Goal: Navigation & Orientation: Find specific page/section

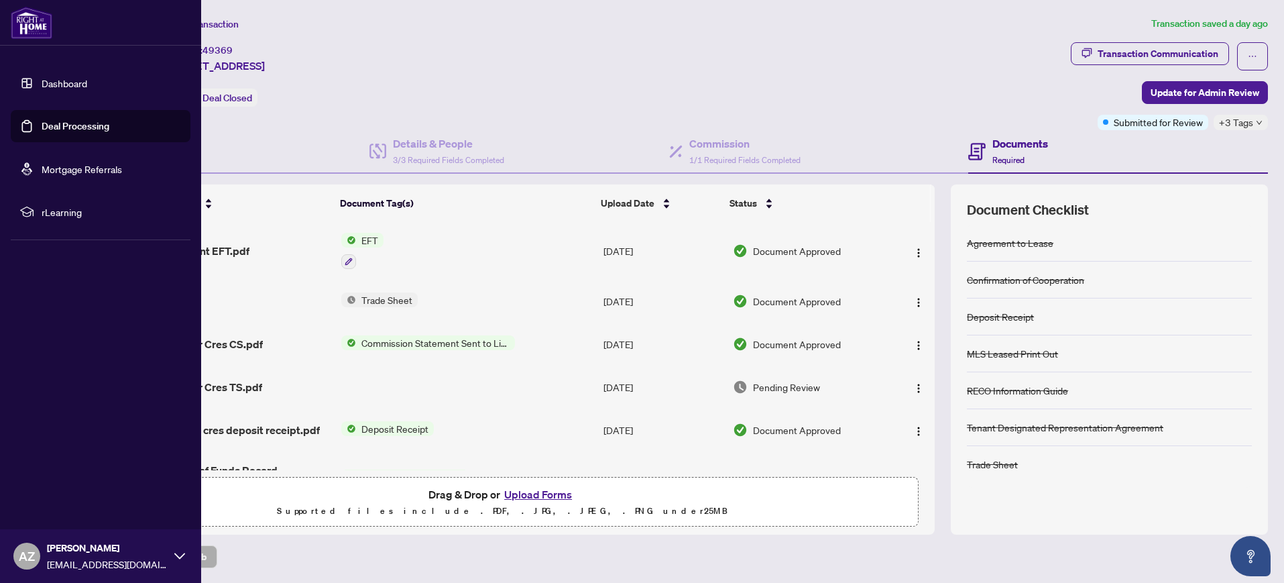
click at [72, 82] on link "Dashboard" at bounding box center [65, 83] width 46 height 12
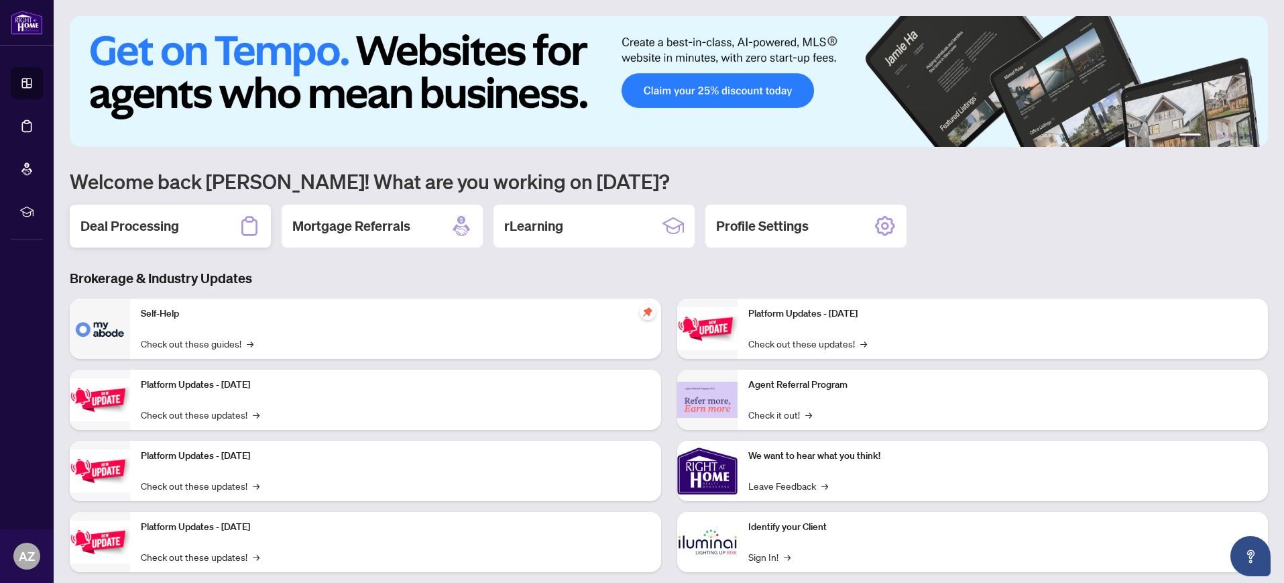
click at [144, 229] on h2 "Deal Processing" at bounding box center [129, 226] width 99 height 19
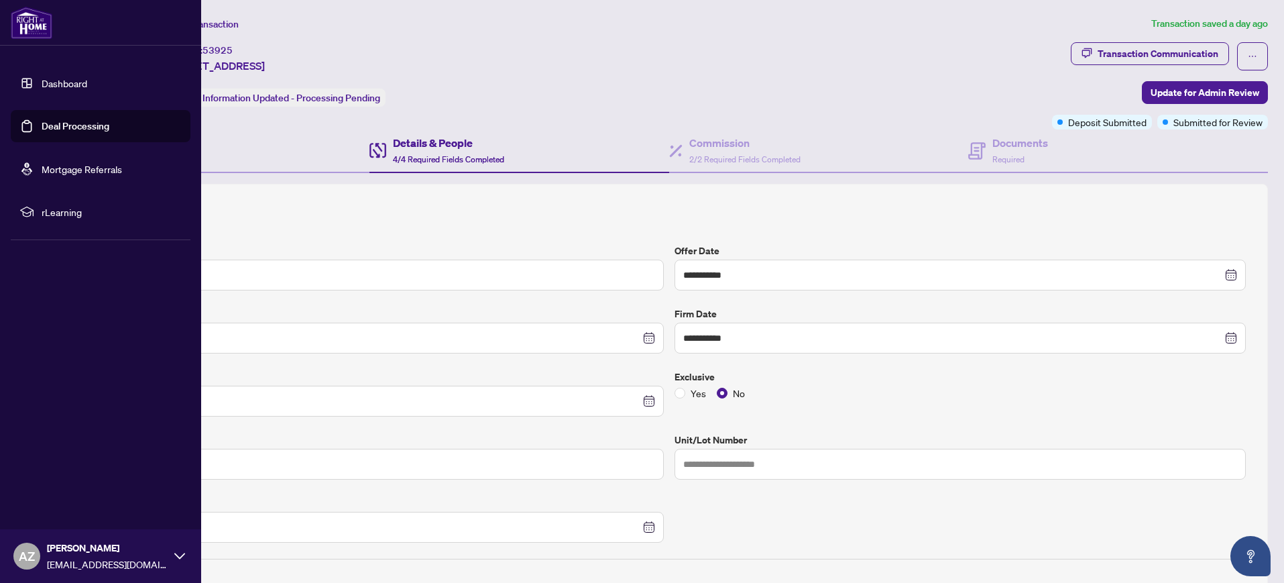
click at [69, 80] on link "Dashboard" at bounding box center [65, 83] width 46 height 12
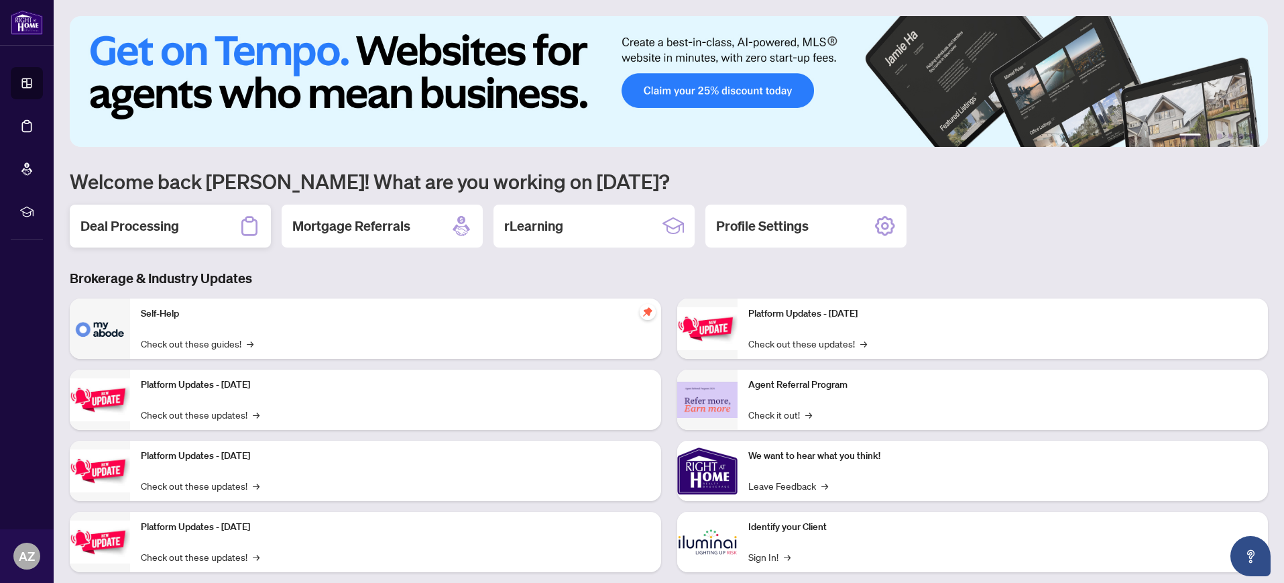
click at [170, 228] on h2 "Deal Processing" at bounding box center [129, 226] width 99 height 19
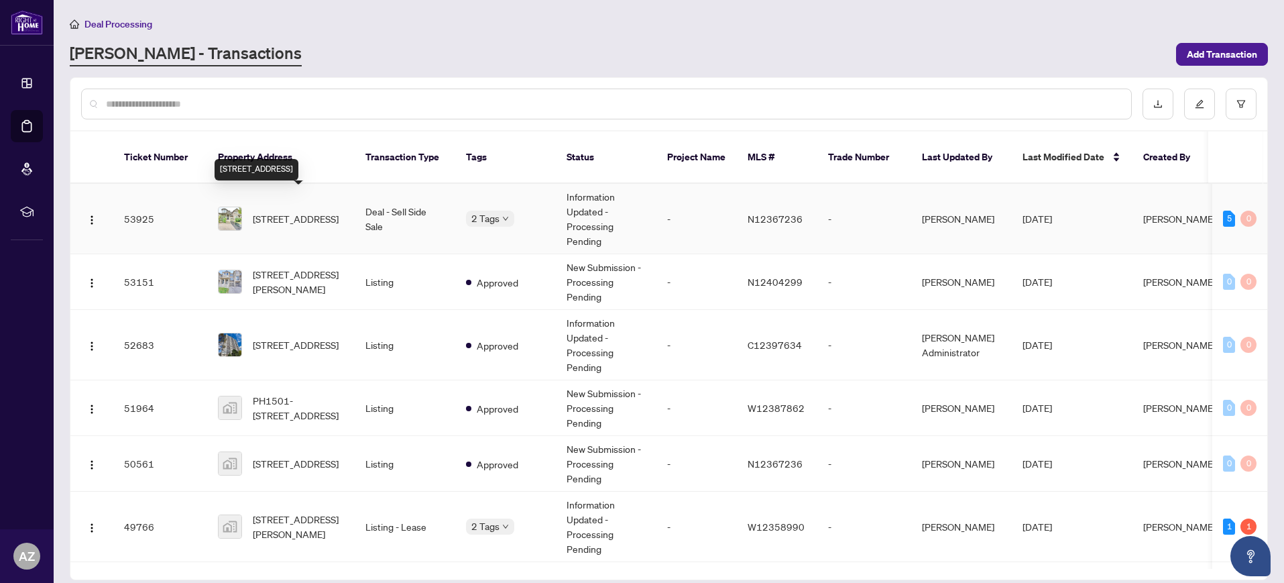
click at [284, 211] on span "[STREET_ADDRESS]" at bounding box center [296, 218] width 86 height 15
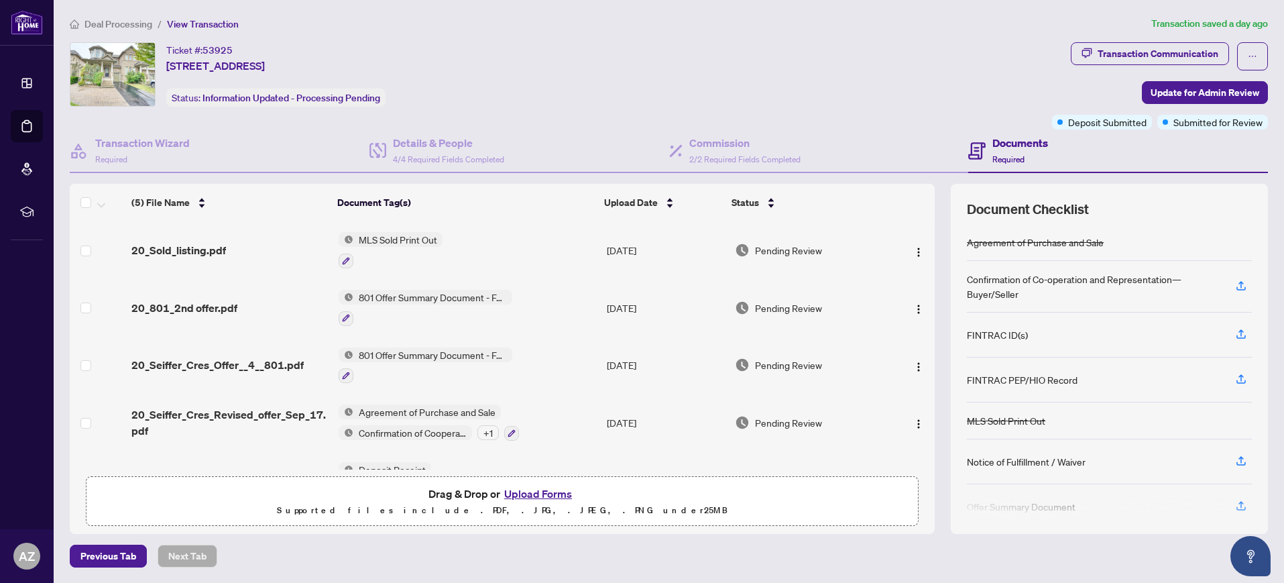
click at [617, 87] on div "Ticket #: 53925 [STREET_ADDRESS] Status: Information Updated - Processing Pendi…" at bounding box center [558, 74] width 977 height 64
